Goal: Share content: Share content

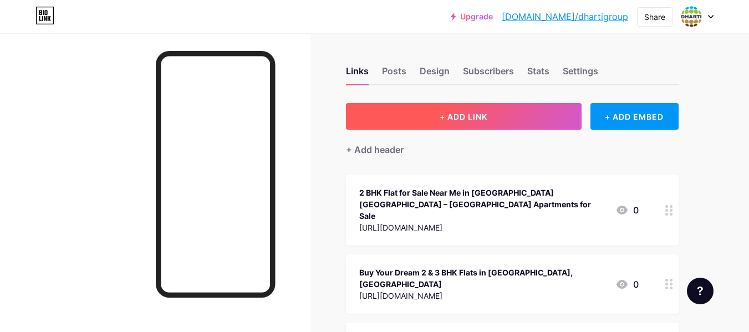
click at [441, 113] on span "+ ADD LINK" at bounding box center [464, 116] width 48 height 9
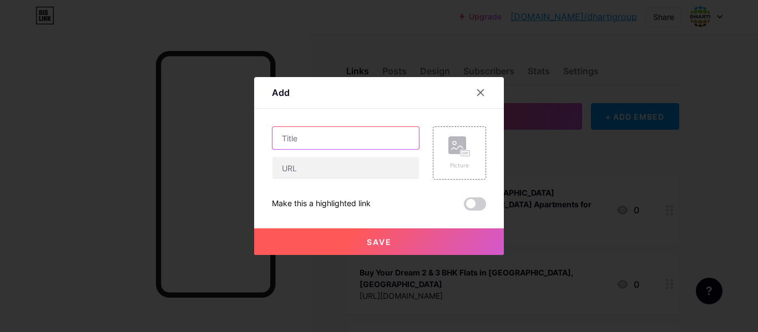
click at [349, 139] on input "text" at bounding box center [345, 138] width 146 height 22
paste input "[URL][DOMAIN_NAME]"
type input "[URL][DOMAIN_NAME]"
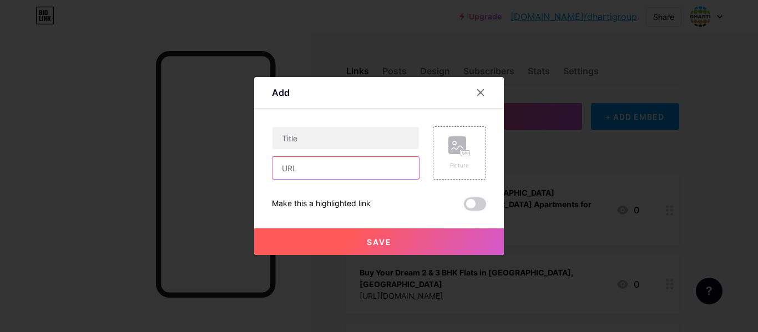
click at [327, 169] on input "text" at bounding box center [345, 168] width 146 height 22
paste input "[URL][DOMAIN_NAME]"
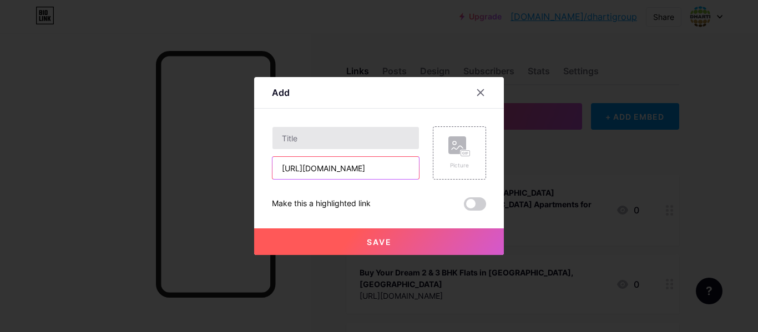
type input "[URL][DOMAIN_NAME]"
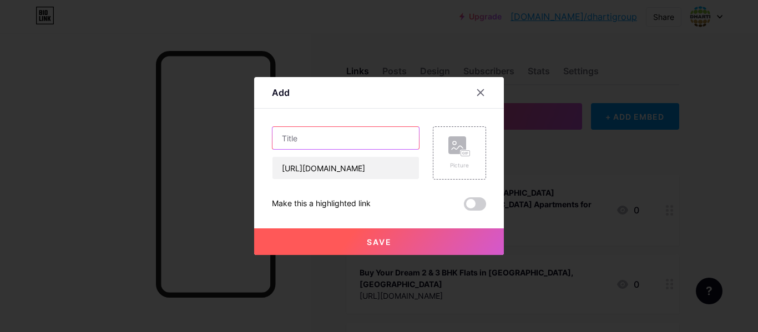
click at [317, 144] on input "text" at bounding box center [345, 138] width 146 height 22
paste input "Book Now Valuable 2, 3 BHK Flats in [GEOGRAPHIC_DATA], [GEOGRAPHIC_DATA]| [GEOG…"
type input "Book Now Valuable 2, 3 BHK Flats in [GEOGRAPHIC_DATA], [GEOGRAPHIC_DATA]| [GEOG…"
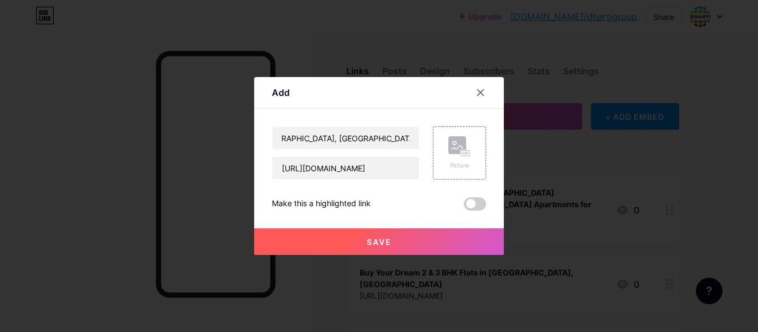
click at [398, 238] on button "Save" at bounding box center [379, 242] width 250 height 27
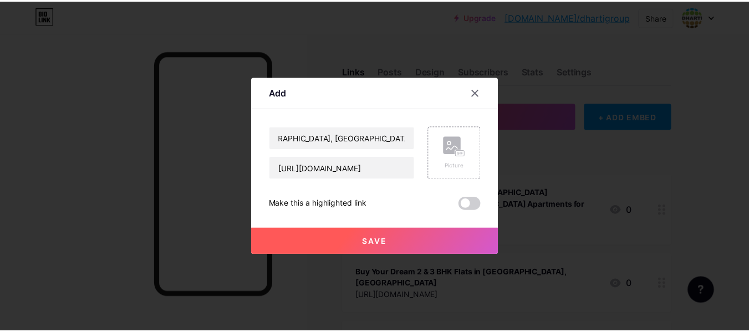
scroll to position [0, 0]
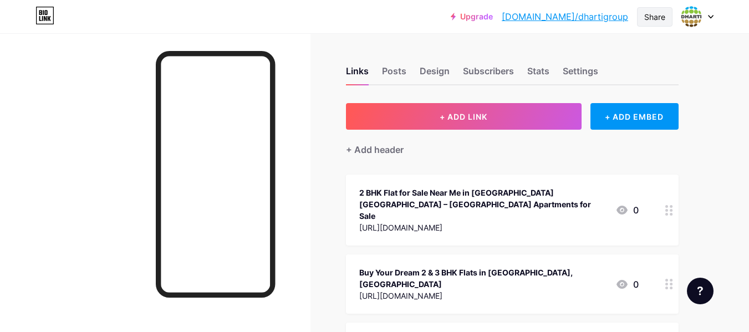
click at [652, 16] on div "Share" at bounding box center [655, 17] width 21 height 12
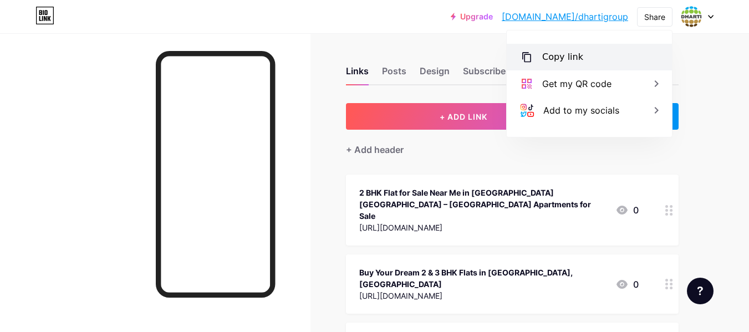
click at [579, 56] on div "Copy link" at bounding box center [563, 56] width 41 height 13
